Goal: Transaction & Acquisition: Purchase product/service

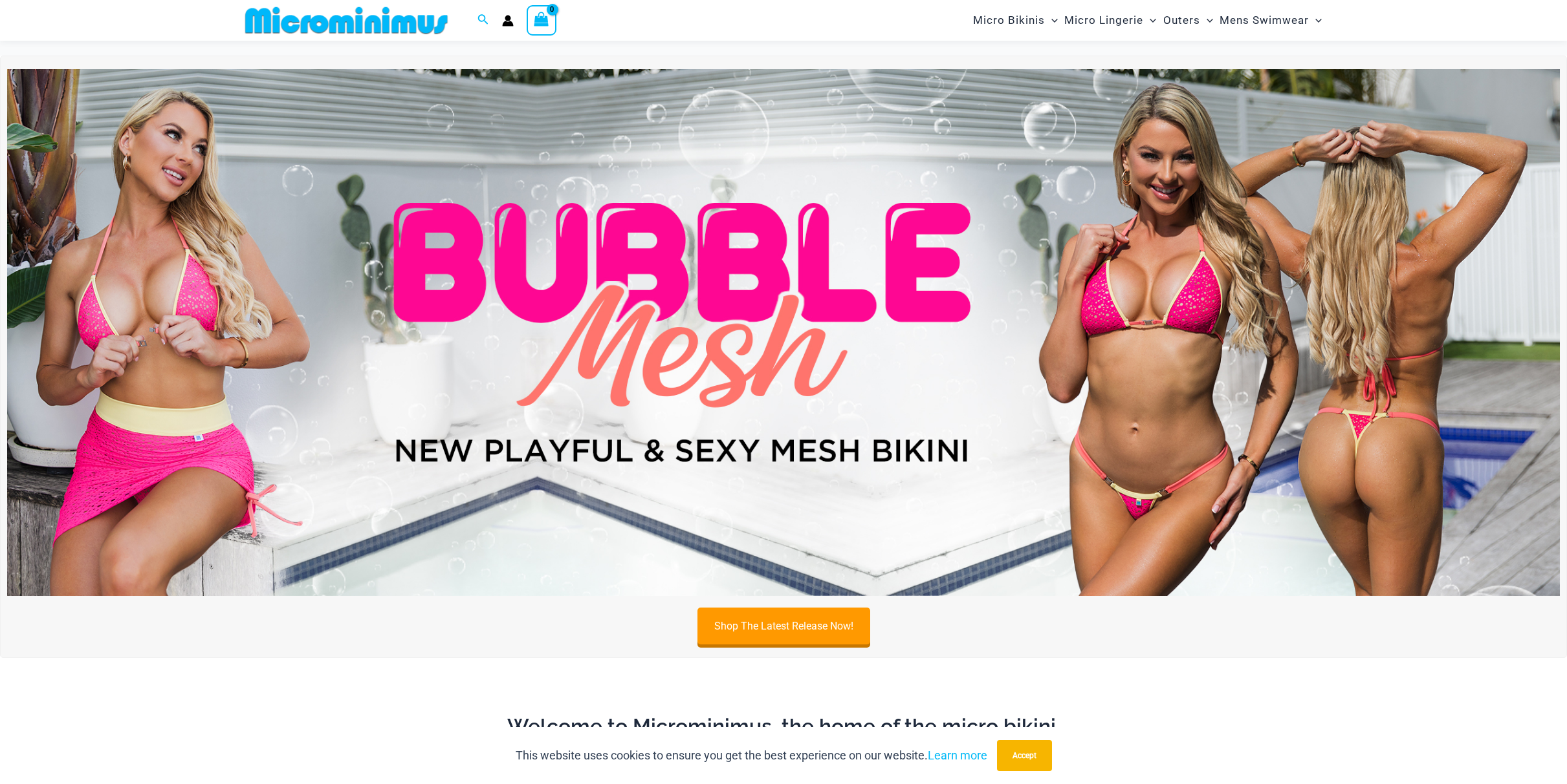
scroll to position [32, 0]
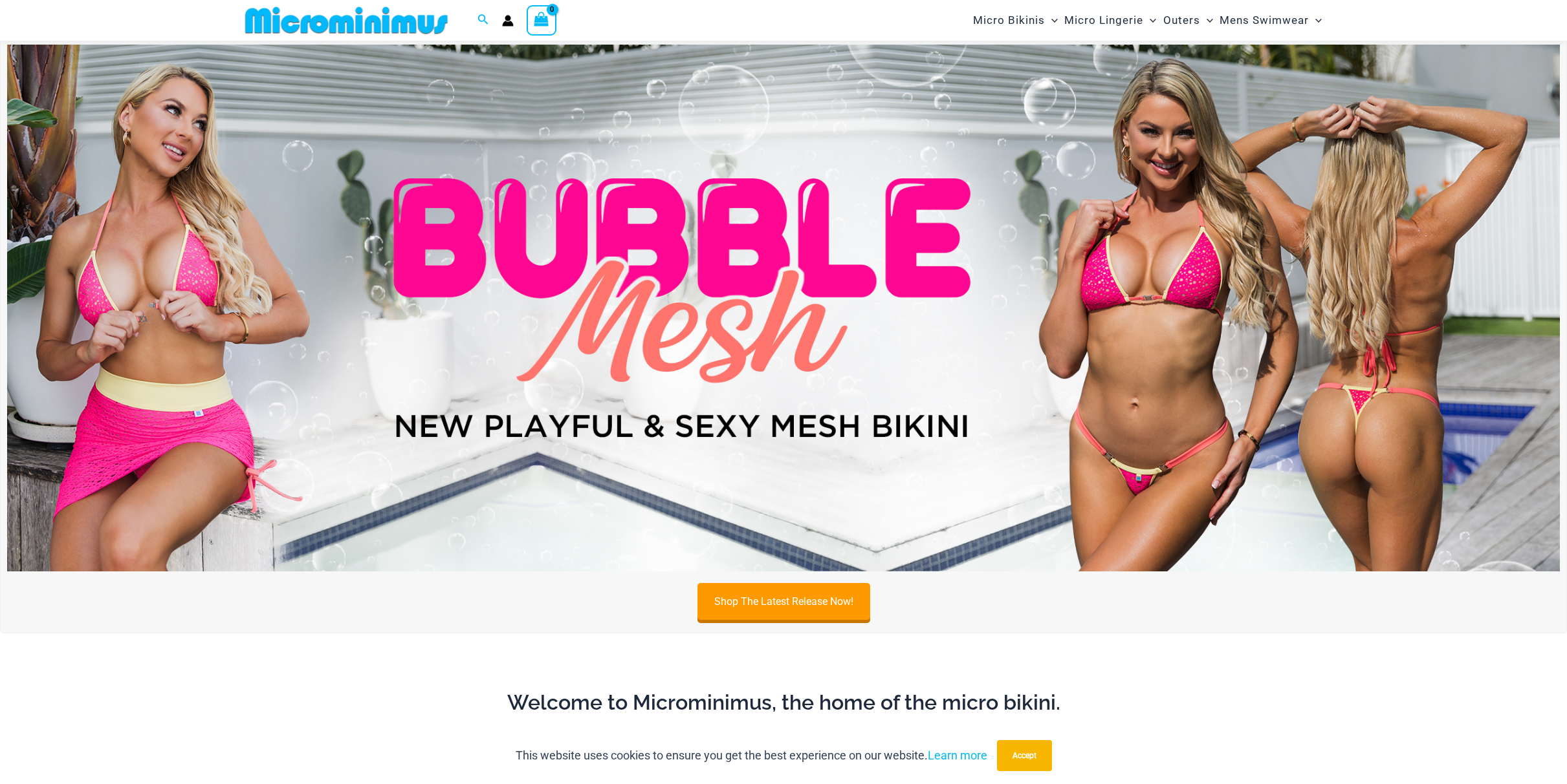
click at [1133, 371] on img at bounding box center [783, 308] width 1553 height 528
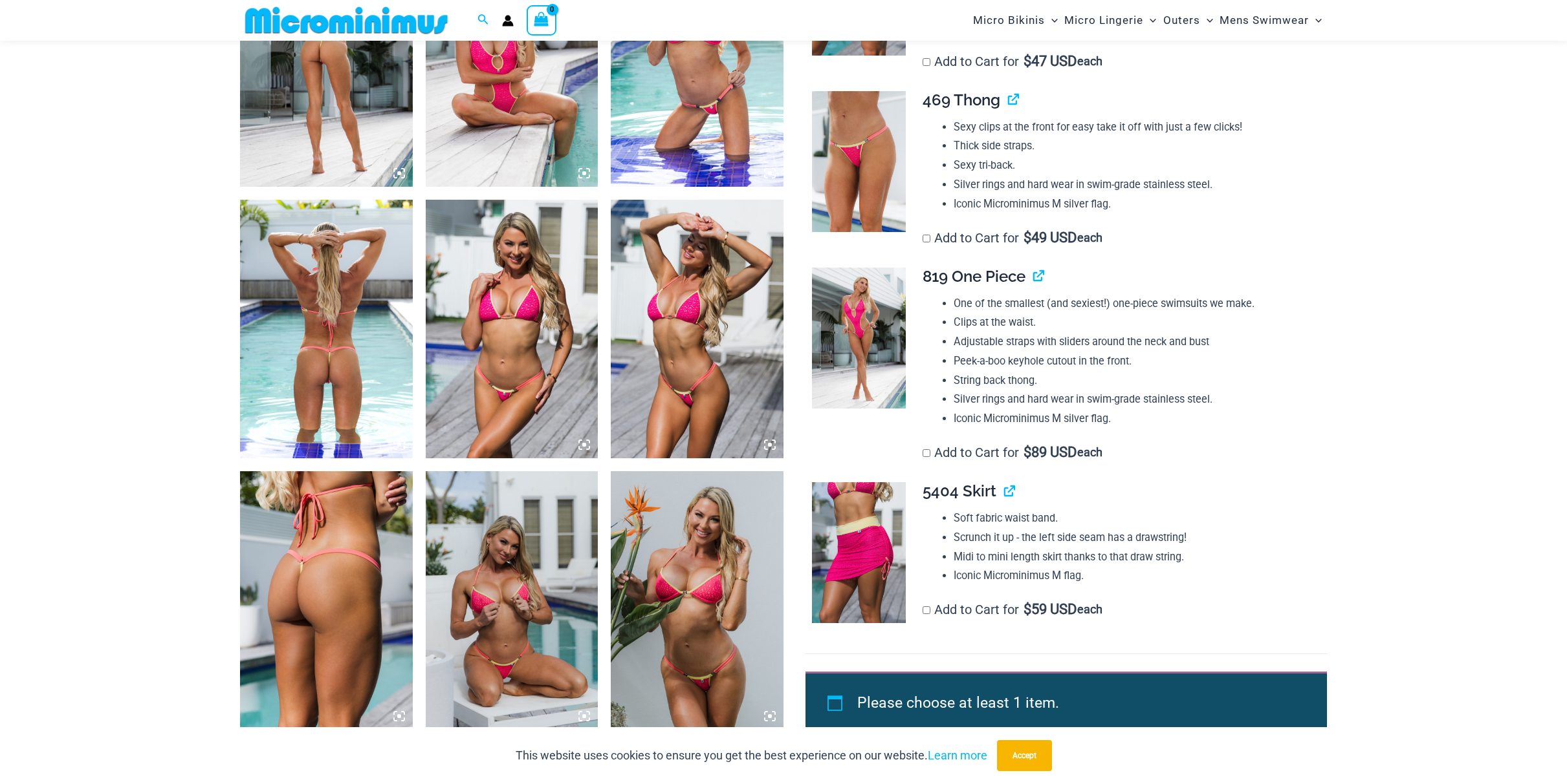
scroll to position [1077, 0]
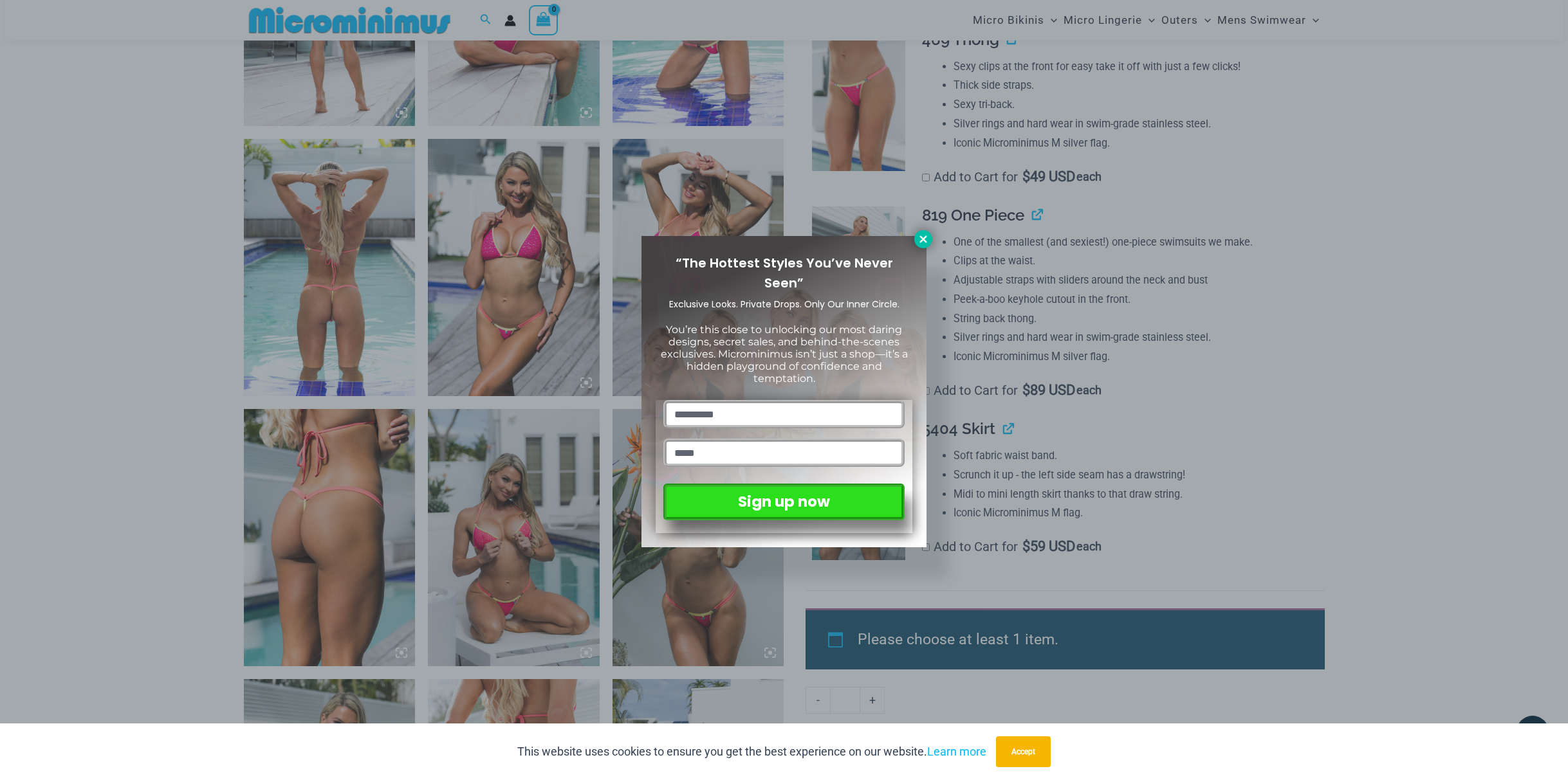
click at [923, 242] on icon at bounding box center [923, 239] width 12 height 12
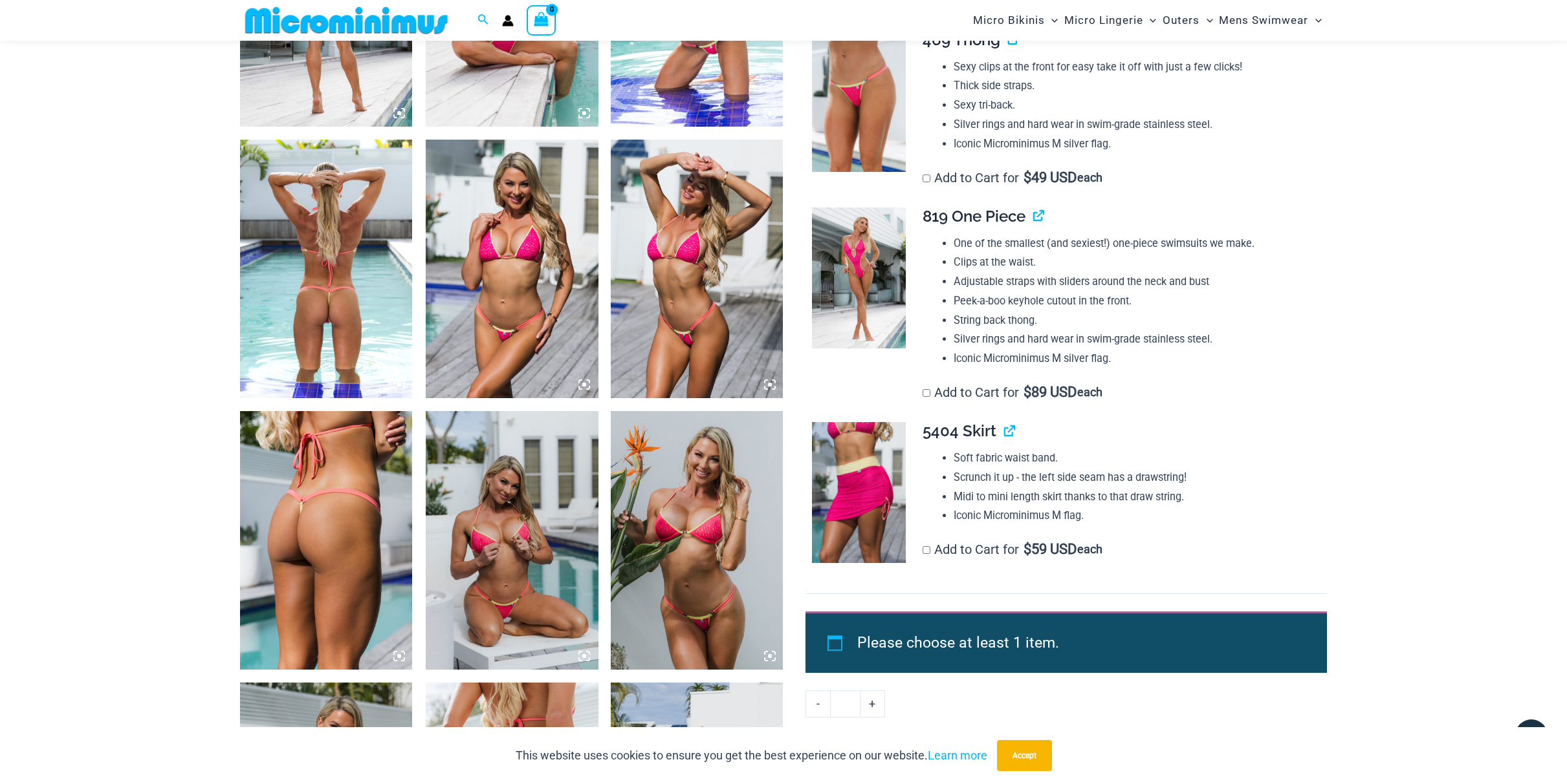
click at [347, 268] on img at bounding box center [325, 269] width 172 height 259
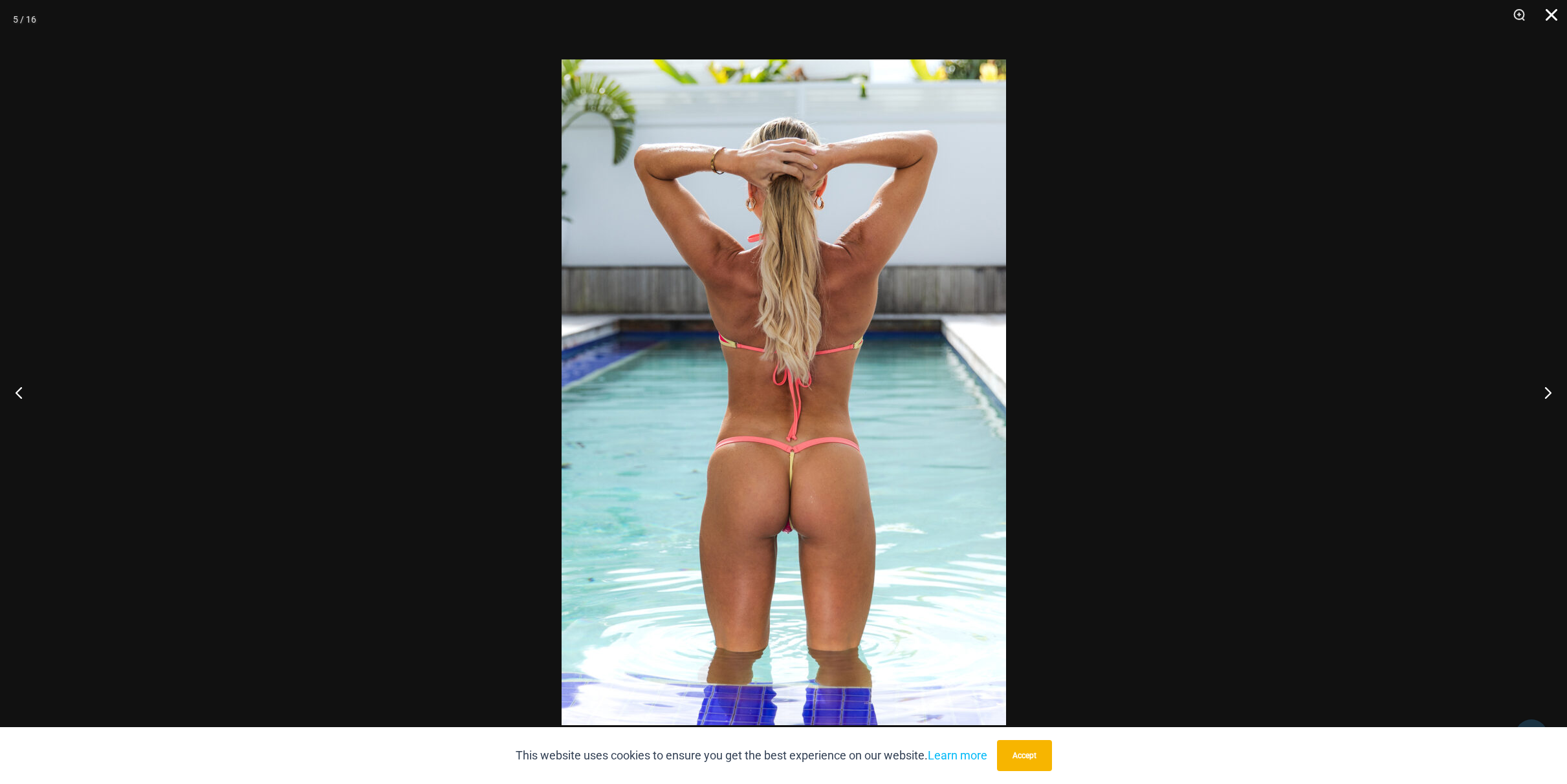
click at [1547, 15] on button "Close" at bounding box center [1547, 19] width 32 height 39
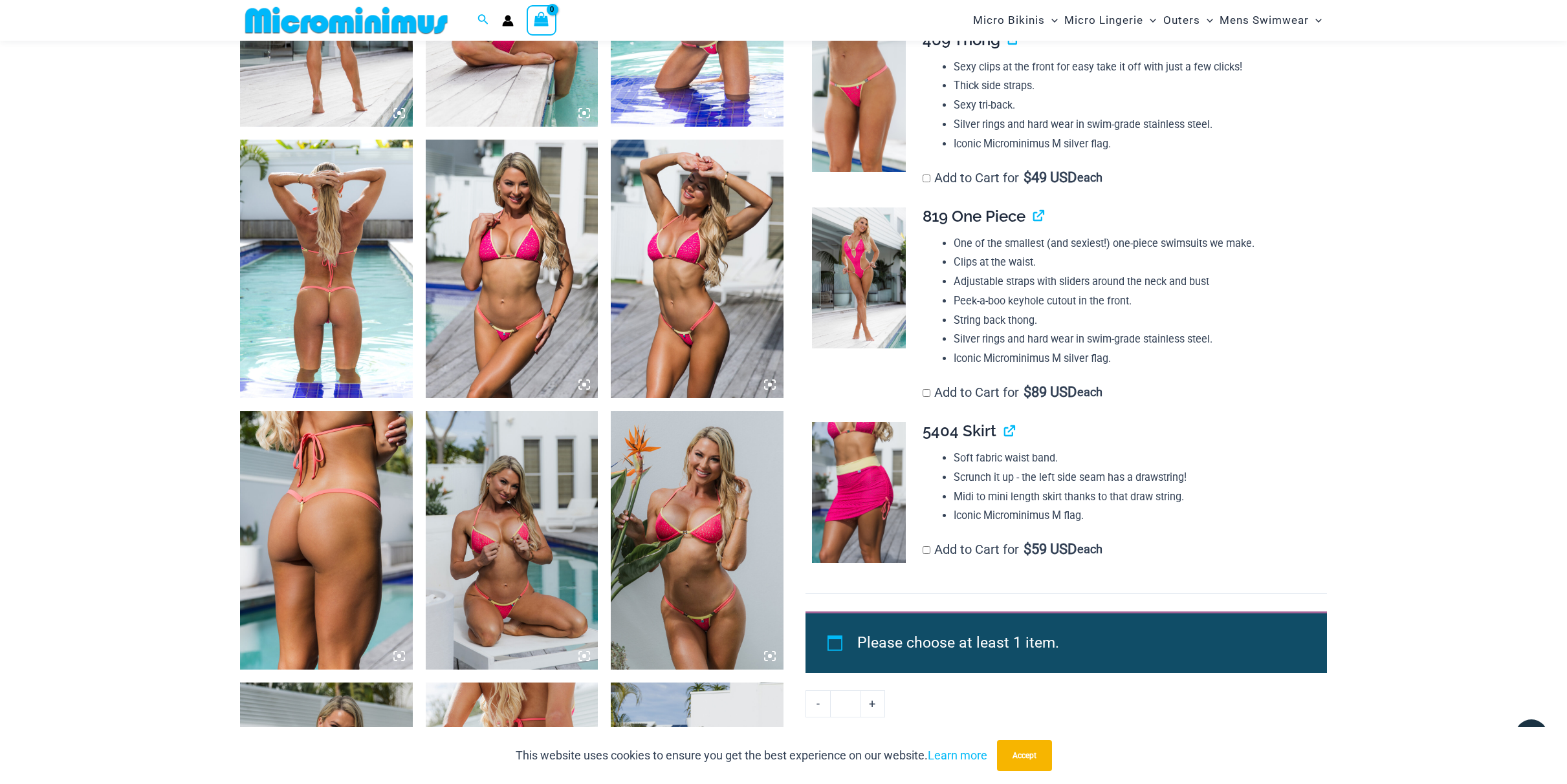
click at [531, 234] on img at bounding box center [511, 269] width 172 height 259
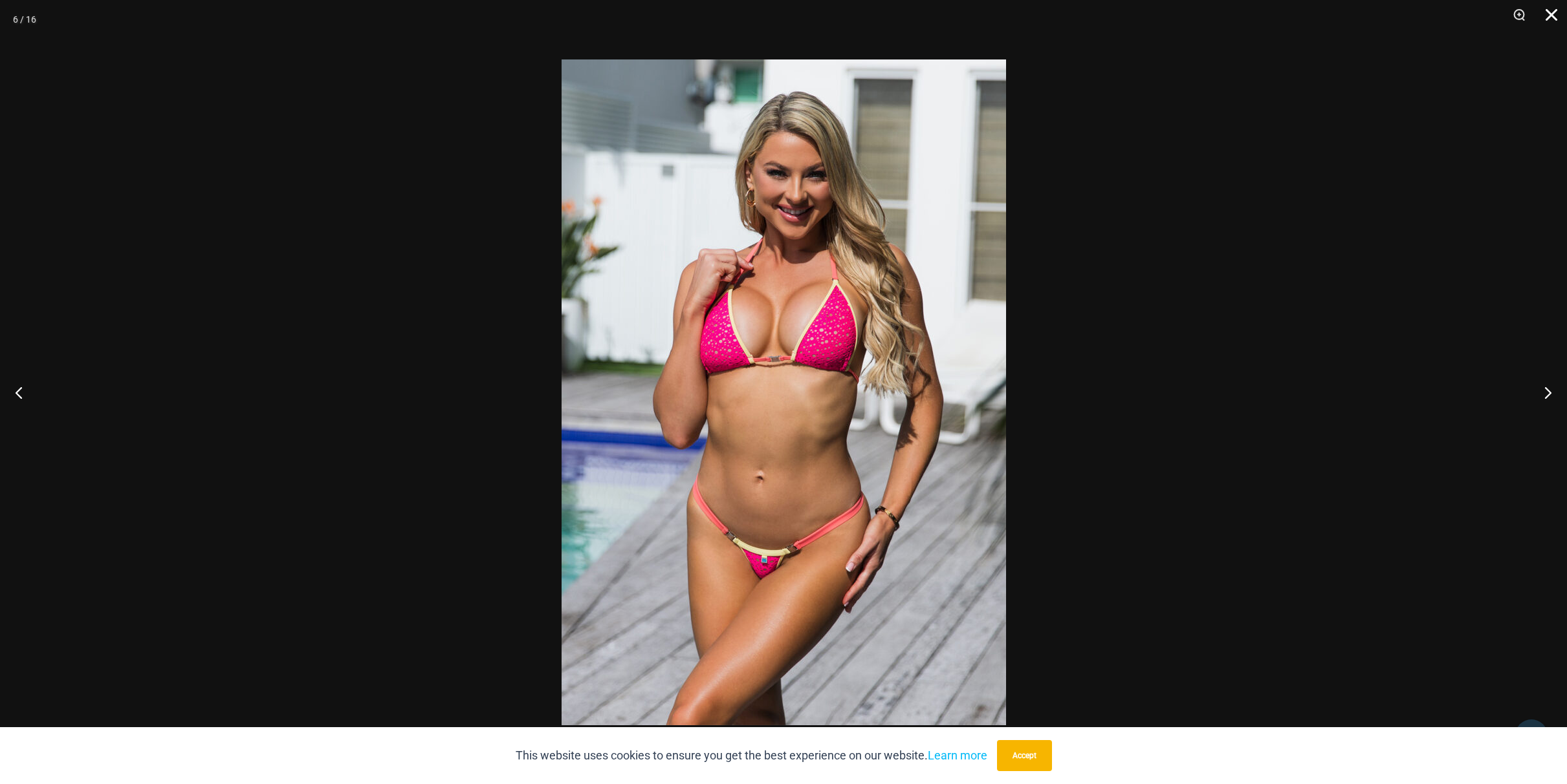
click at [1556, 17] on button "Close" at bounding box center [1547, 19] width 32 height 39
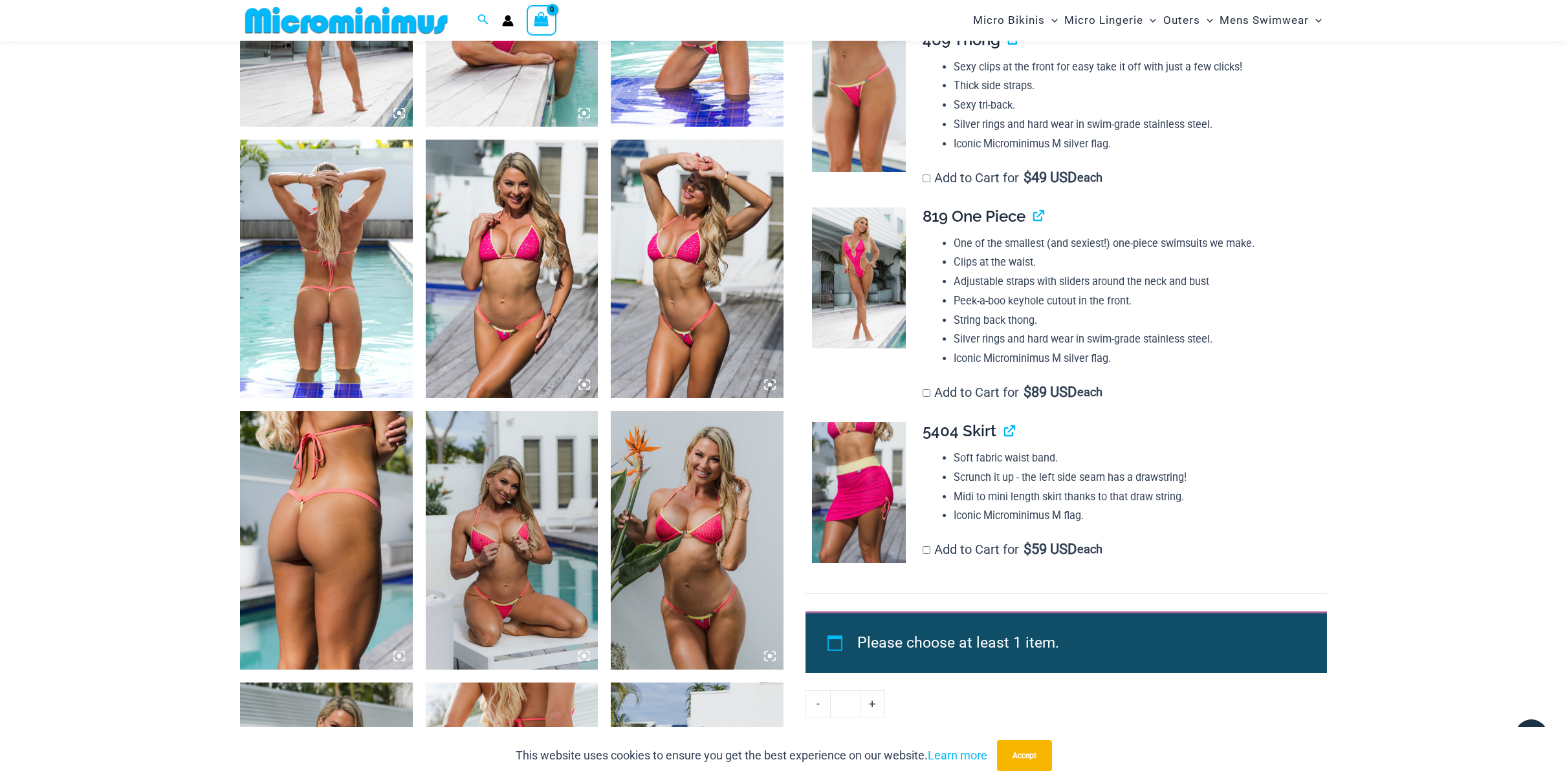
click at [699, 560] on img at bounding box center [696, 540] width 172 height 259
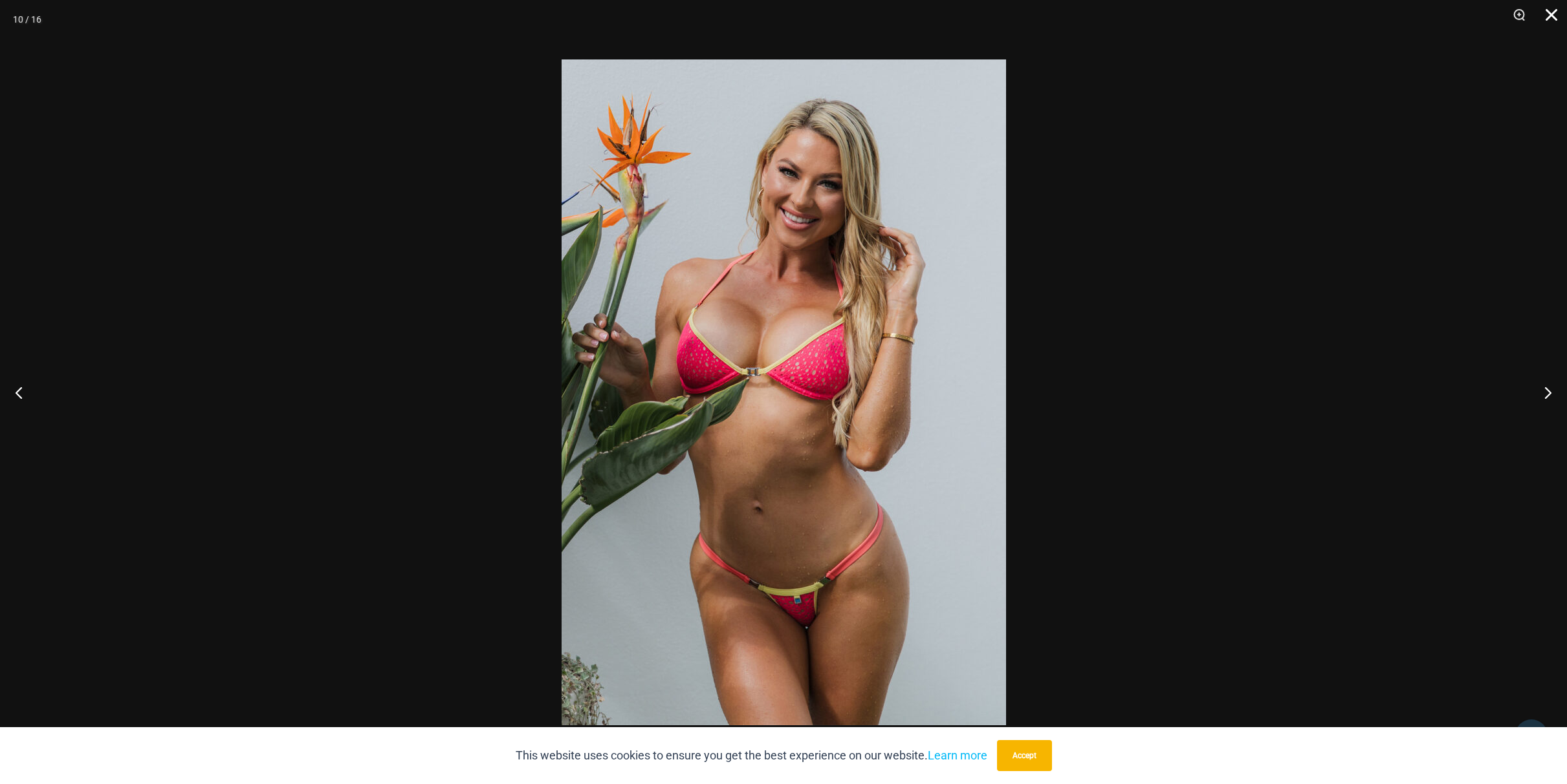
click at [1554, 17] on button "Close" at bounding box center [1547, 19] width 32 height 39
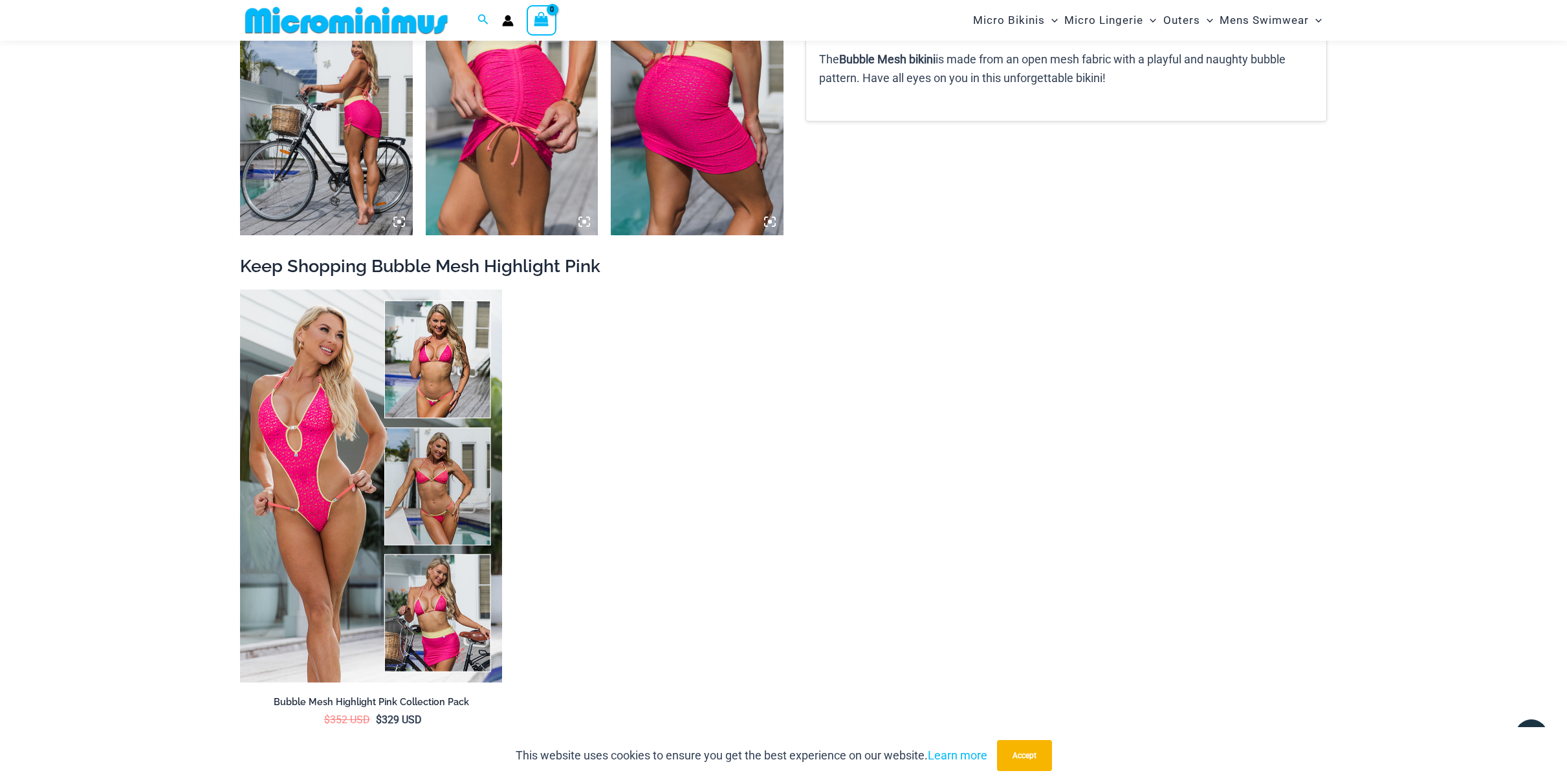
scroll to position [111, 0]
